Goal: Task Accomplishment & Management: Manage account settings

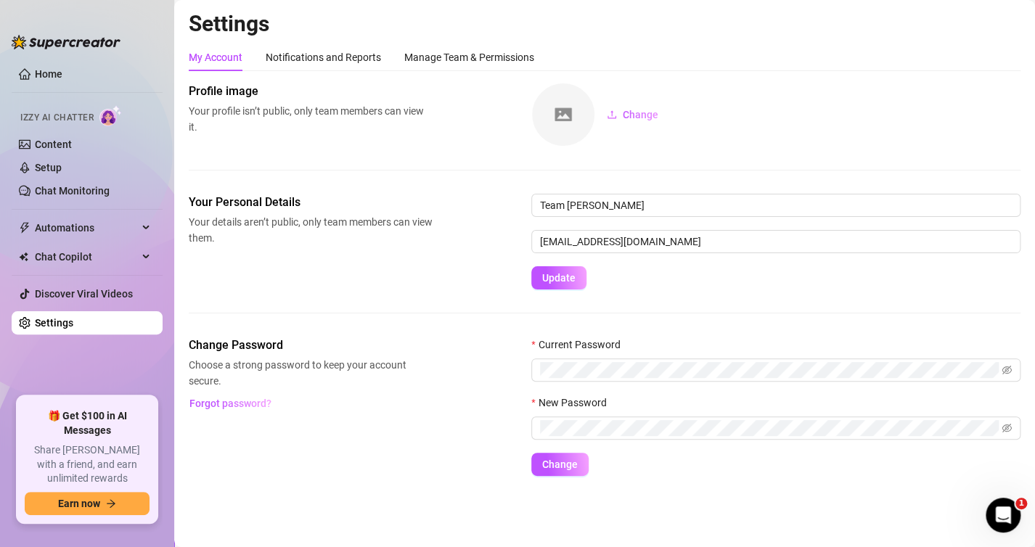
click at [430, 139] on div "Profile image Your profile isn’t public, only team members can view it. Change" at bounding box center [605, 115] width 832 height 64
click at [291, 52] on div "Notifications and Reports" at bounding box center [323, 57] width 115 height 16
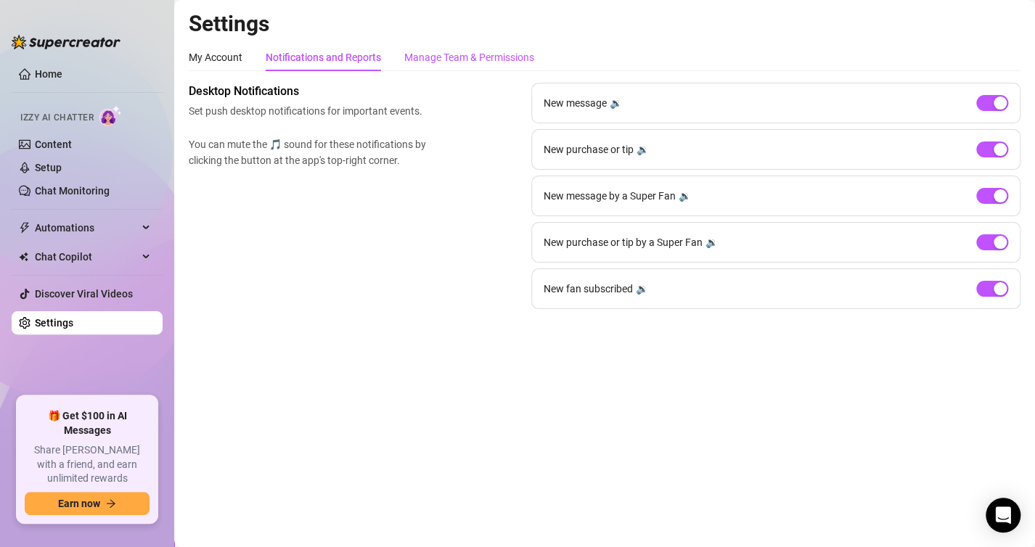
click at [435, 54] on div "Manage Team & Permissions" at bounding box center [469, 57] width 130 height 16
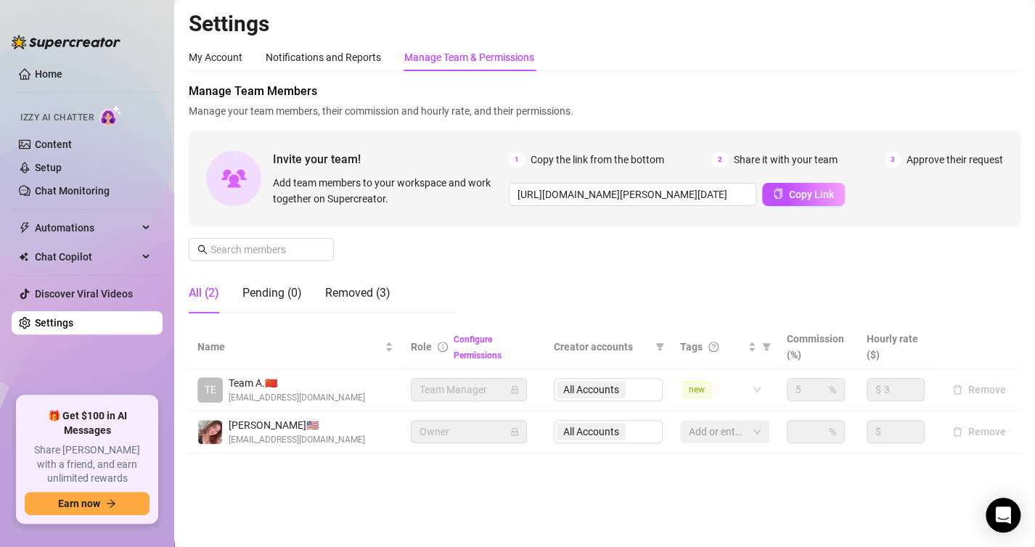
click at [548, 287] on div "Manage Team Members Manage your team members, their commission and hourly rate,…" at bounding box center [605, 204] width 832 height 242
click at [467, 354] on link "Configure Permissions" at bounding box center [478, 348] width 48 height 26
click at [772, 277] on div "Manage Team Members Manage your team members, their commission and hourly rate,…" at bounding box center [605, 204] width 832 height 242
click at [368, 295] on div "Removed (3)" at bounding box center [357, 292] width 65 height 17
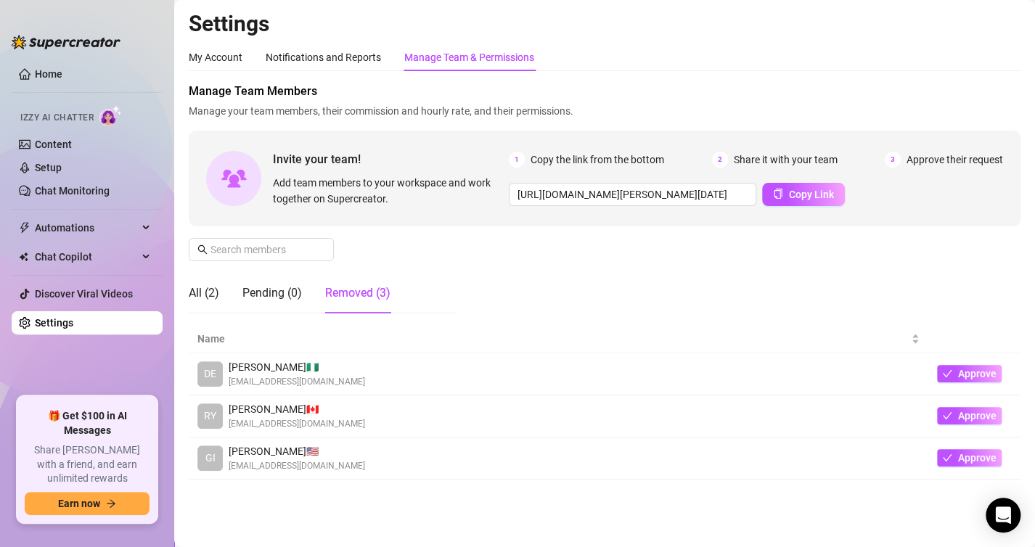
click at [567, 274] on div "Manage Team Members Manage your team members, their commission and hourly rate,…" at bounding box center [605, 204] width 832 height 242
click at [207, 291] on div "All (2)" at bounding box center [204, 292] width 30 height 17
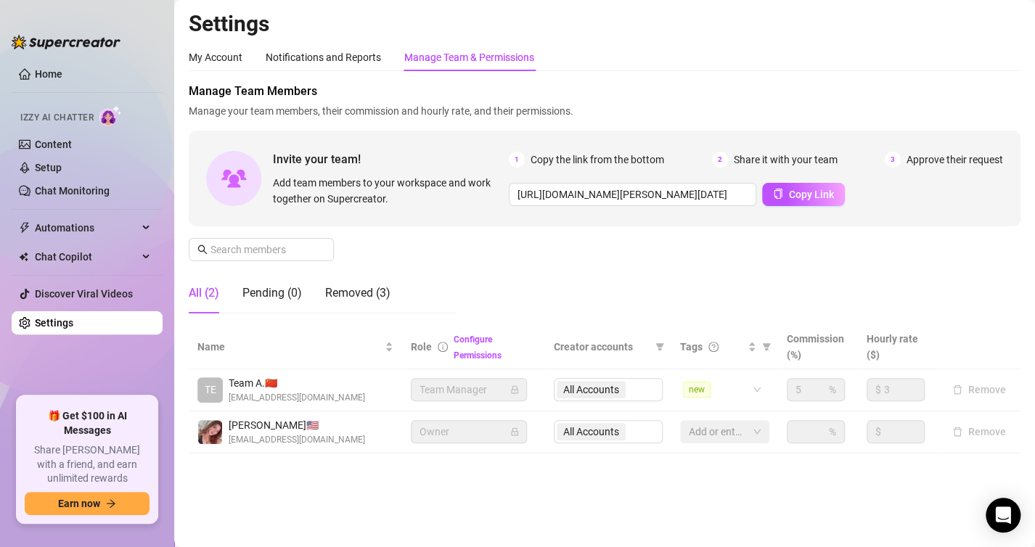
click at [902, 282] on div "Manage Team Members Manage your team members, their commission and hourly rate,…" at bounding box center [605, 204] width 832 height 242
click at [753, 392] on div "new" at bounding box center [724, 389] width 89 height 23
click at [735, 256] on div "Manage Team Members Manage your team members, their commission and hourly rate,…" at bounding box center [605, 204] width 832 height 242
click at [437, 255] on div "Manage Team Members Manage your team members, their commission and hourly rate,…" at bounding box center [605, 204] width 832 height 242
click at [545, 239] on div "Manage Team Members Manage your team members, their commission and hourly rate,…" at bounding box center [605, 204] width 832 height 242
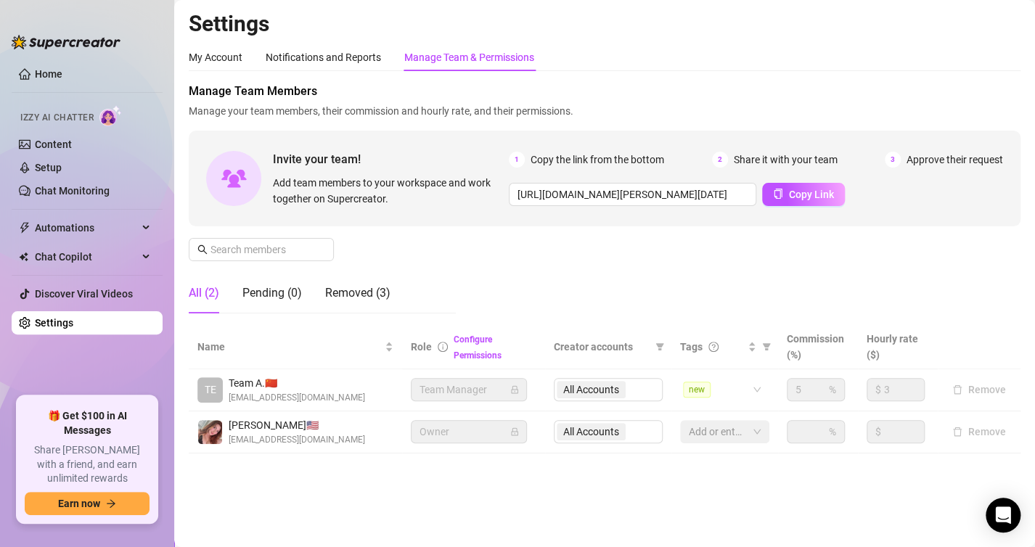
click at [664, 61] on div "My Account Notifications and Reports Manage Team & Permissions" at bounding box center [605, 58] width 832 height 28
click at [806, 289] on div "Manage Team Members Manage your team members, their commission and hourly rate,…" at bounding box center [605, 204] width 832 height 242
drag, startPoint x: 813, startPoint y: 249, endPoint x: 857, endPoint y: 380, distance: 138.6
click at [813, 249] on div "Manage Team Members Manage your team members, their commission and hourly rate,…" at bounding box center [605, 204] width 832 height 242
click at [493, 261] on div "Manage Team Members Manage your team members, their commission and hourly rate,…" at bounding box center [605, 204] width 832 height 242
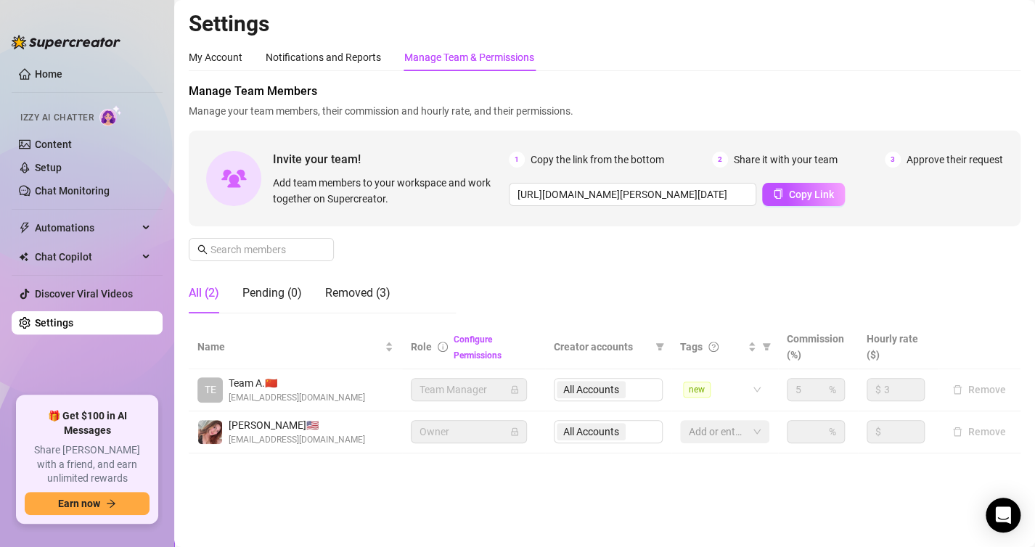
click at [895, 160] on span "3" at bounding box center [893, 160] width 16 height 16
click at [413, 264] on div "Manage Team Members Manage your team members, their commission and hourly rate,…" at bounding box center [605, 204] width 832 height 242
click at [742, 63] on div "My Account Notifications and Reports Manage Team & Permissions" at bounding box center [605, 58] width 832 height 28
click at [911, 160] on span "Approve their request" at bounding box center [954, 160] width 97 height 16
click at [892, 155] on span "3" at bounding box center [893, 160] width 16 height 16
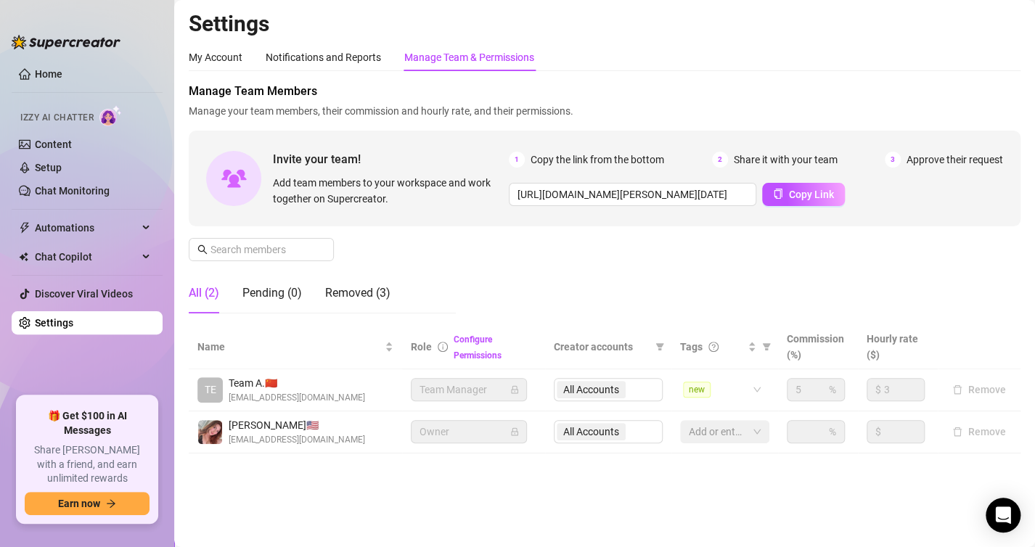
click at [894, 35] on h2 "Settings" at bounding box center [605, 24] width 832 height 28
click at [816, 194] on span "Copy Link" at bounding box center [811, 195] width 45 height 12
click at [793, 193] on span "Copy Link" at bounding box center [811, 195] width 45 height 12
